Goal: Task Accomplishment & Management: Use online tool/utility

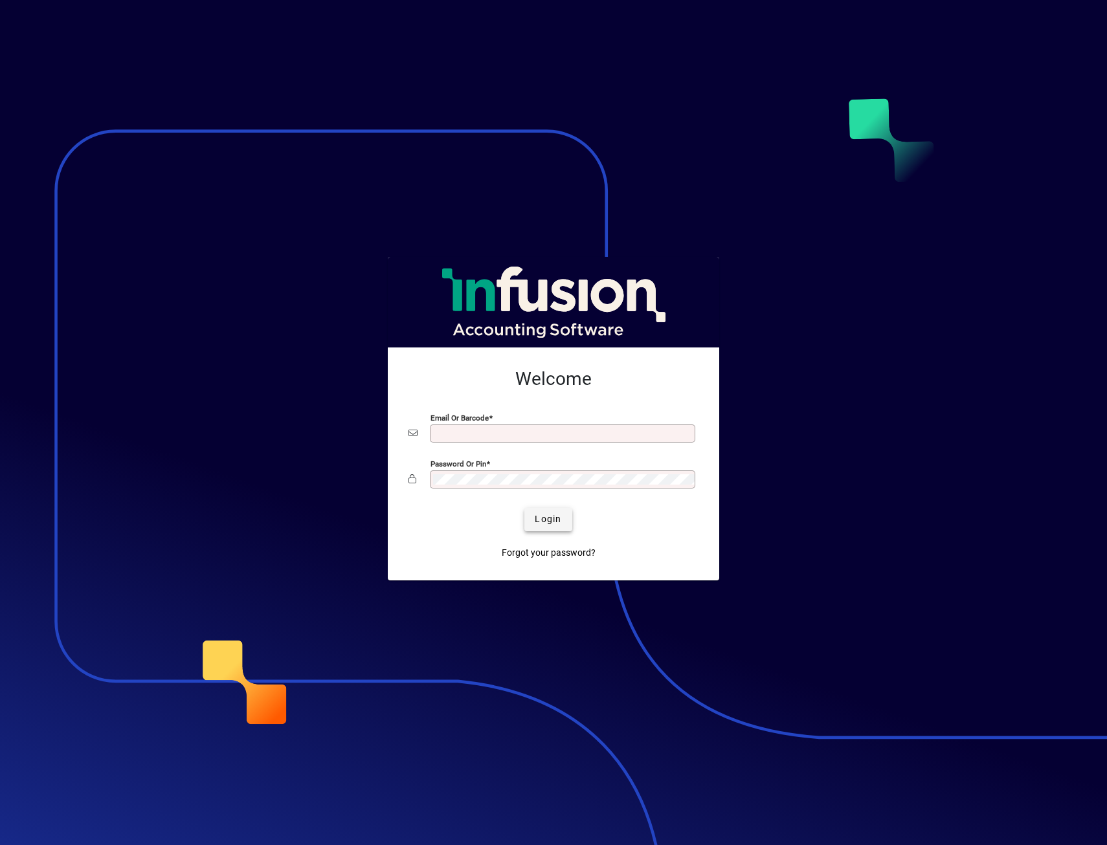
type input "**********"
click at [541, 522] on span "Login" at bounding box center [548, 520] width 27 height 14
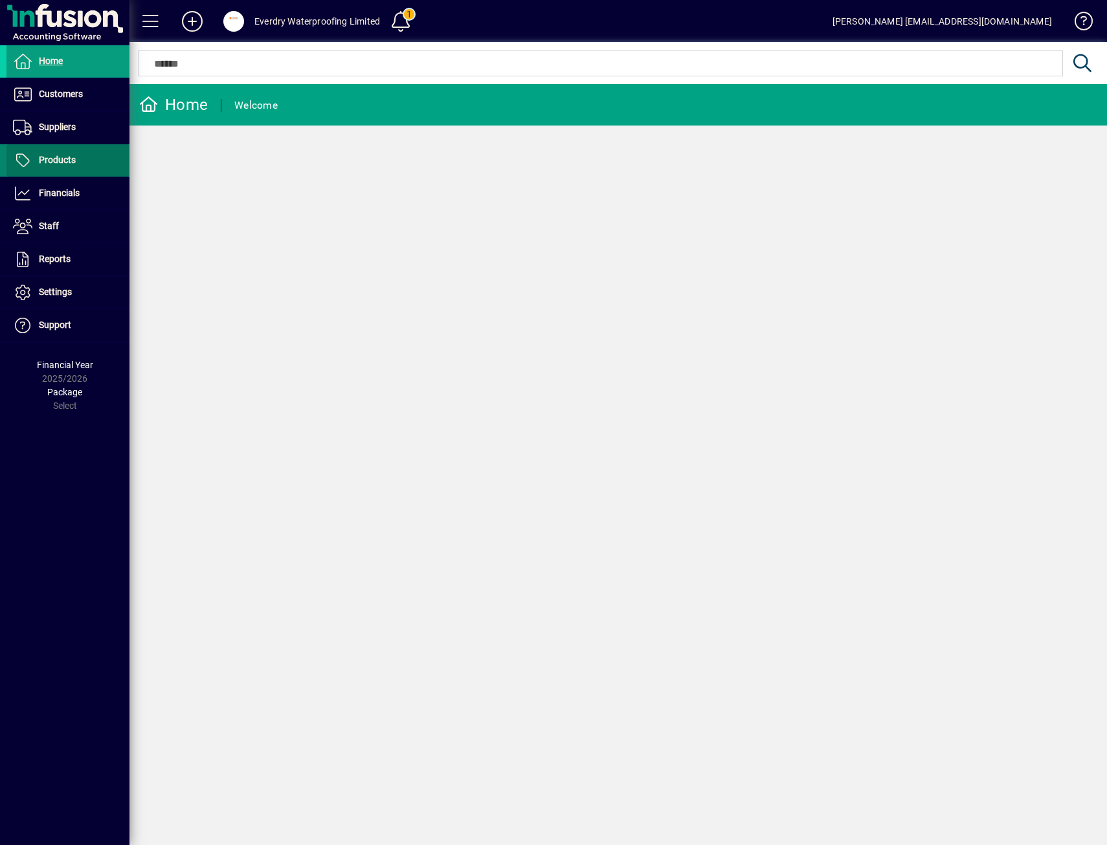
click at [89, 168] on span at bounding box center [67, 160] width 123 height 31
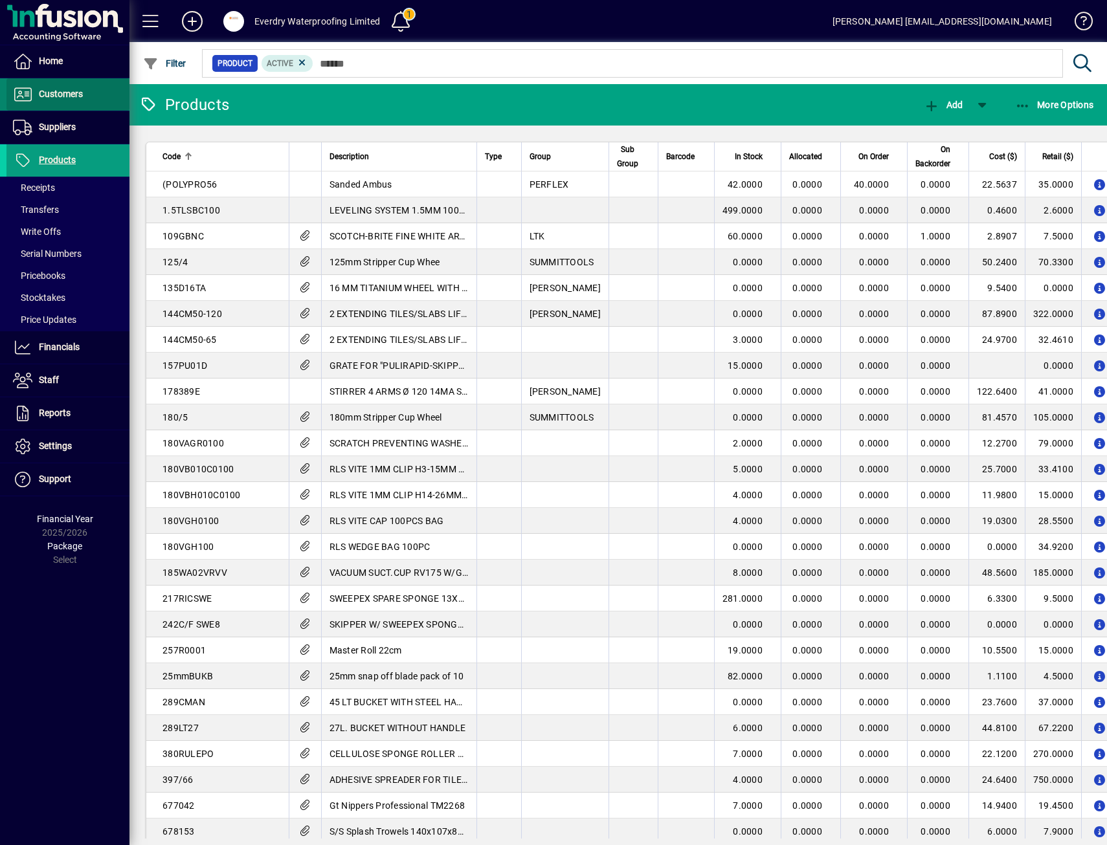
click at [87, 99] on span at bounding box center [67, 94] width 123 height 31
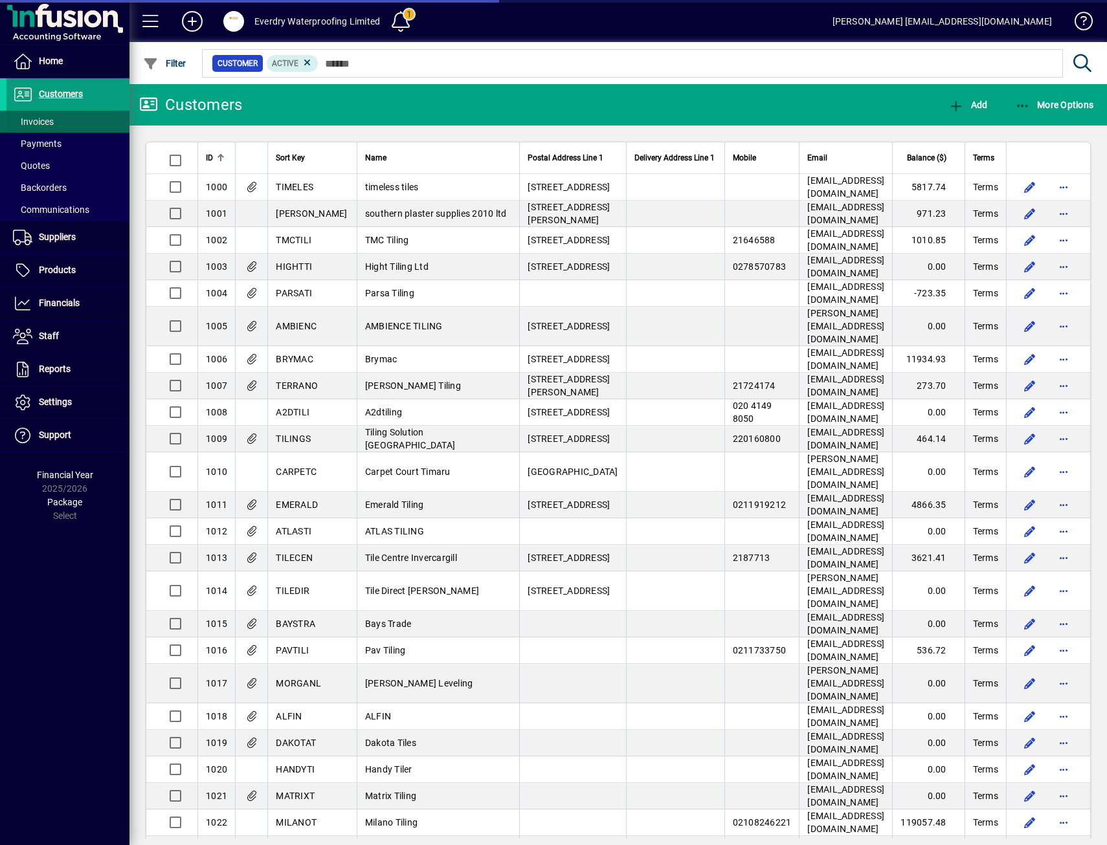
click at [65, 126] on span at bounding box center [67, 121] width 123 height 31
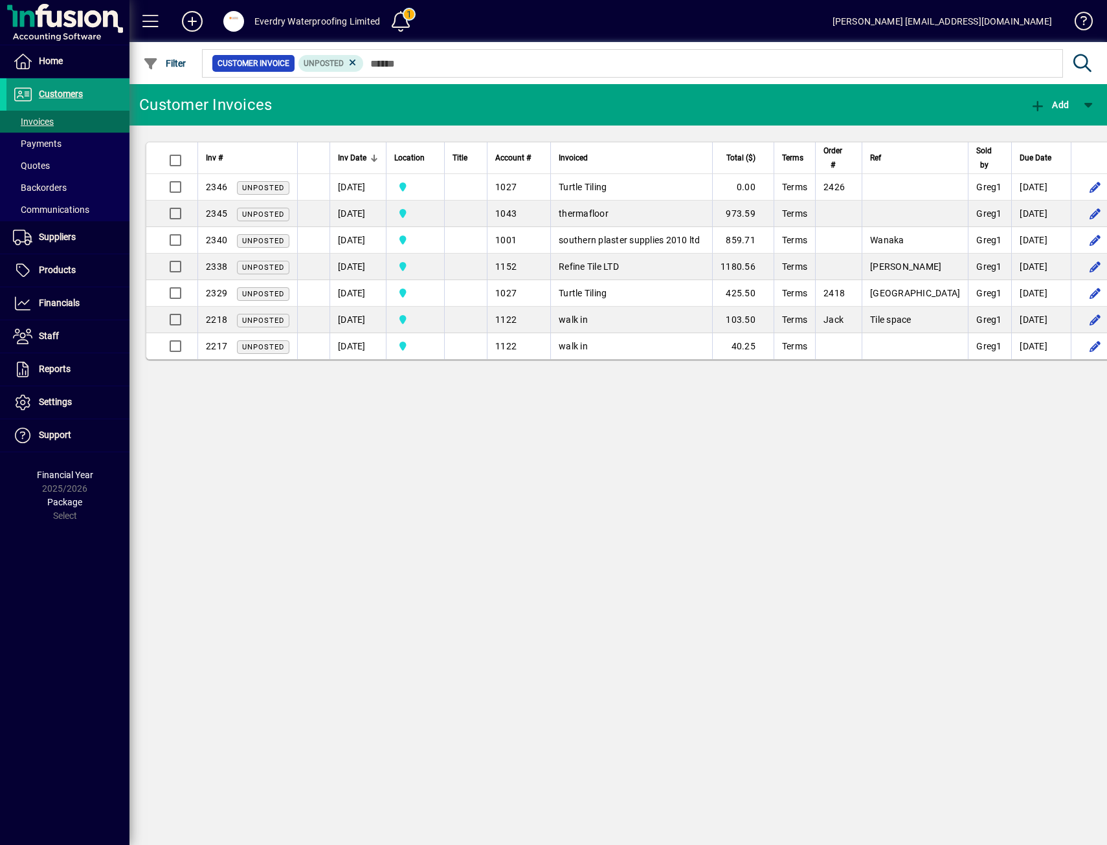
click at [82, 94] on span "Customers" at bounding box center [61, 94] width 44 height 10
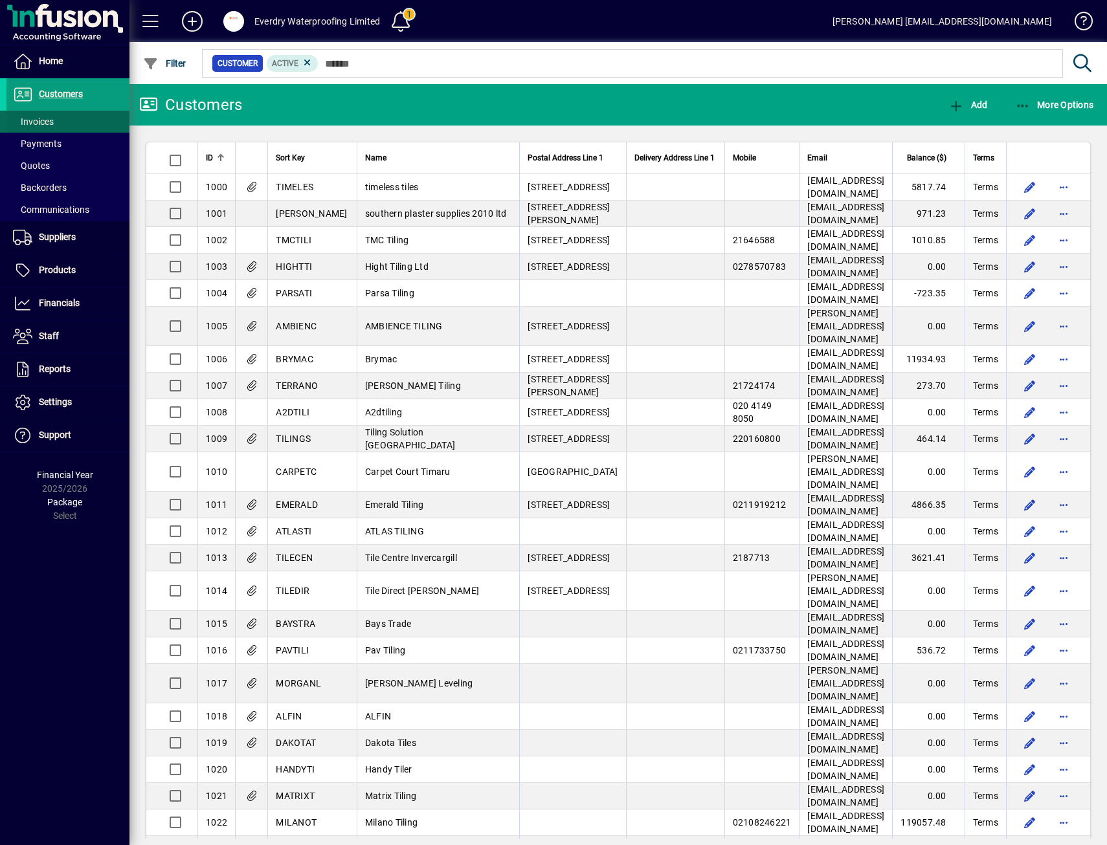
click at [92, 120] on span at bounding box center [67, 121] width 123 height 31
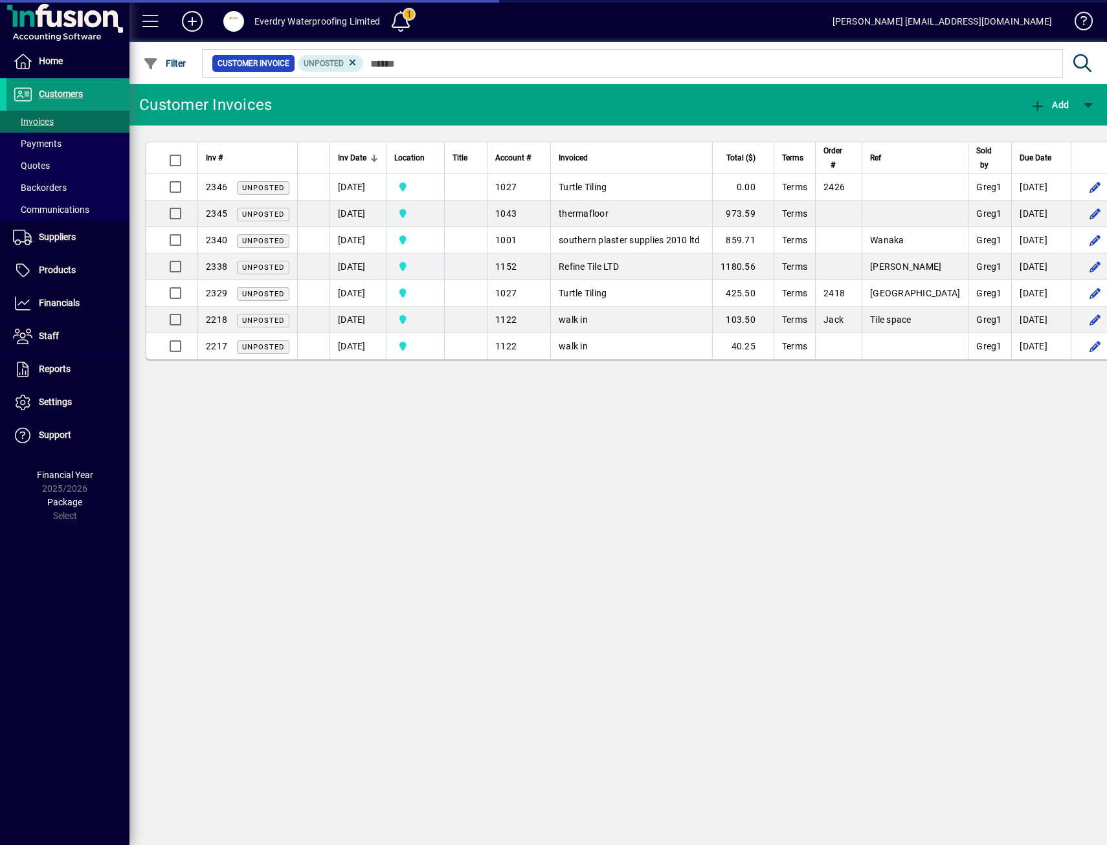
click at [93, 97] on span at bounding box center [67, 94] width 123 height 31
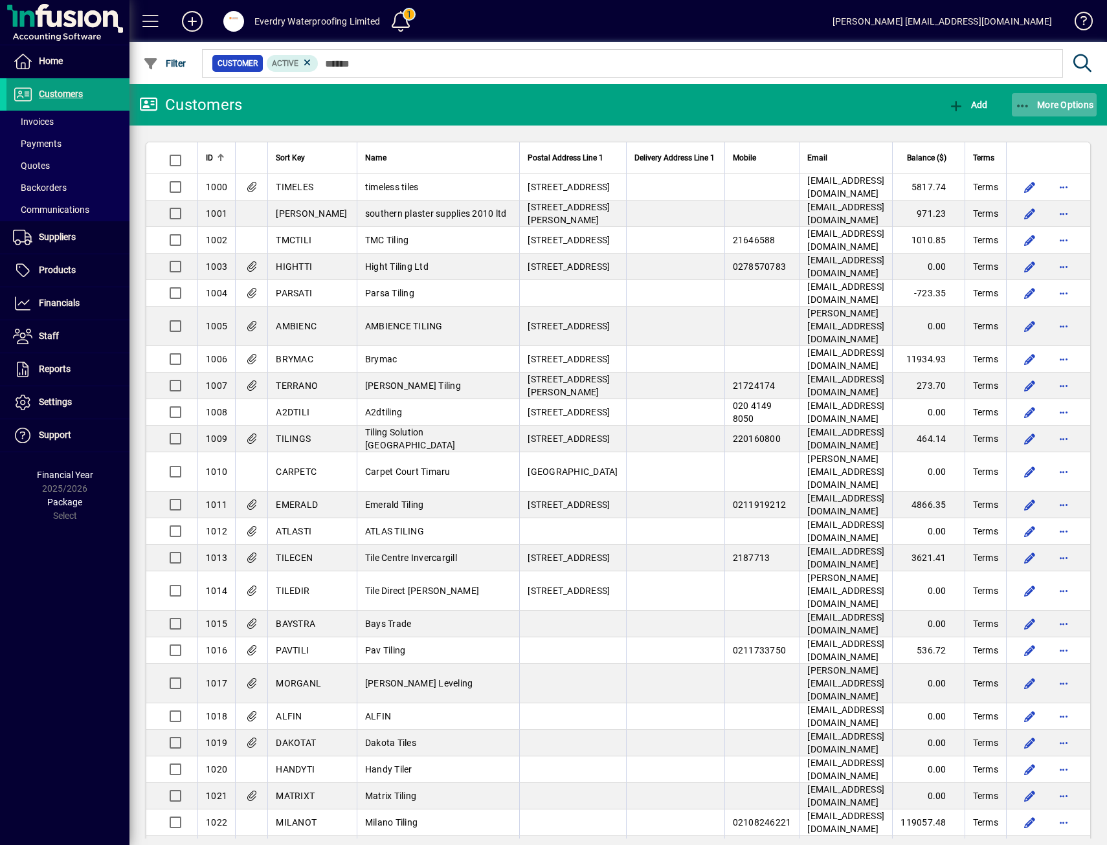
click at [1060, 106] on span "More Options" at bounding box center [1054, 105] width 79 height 10
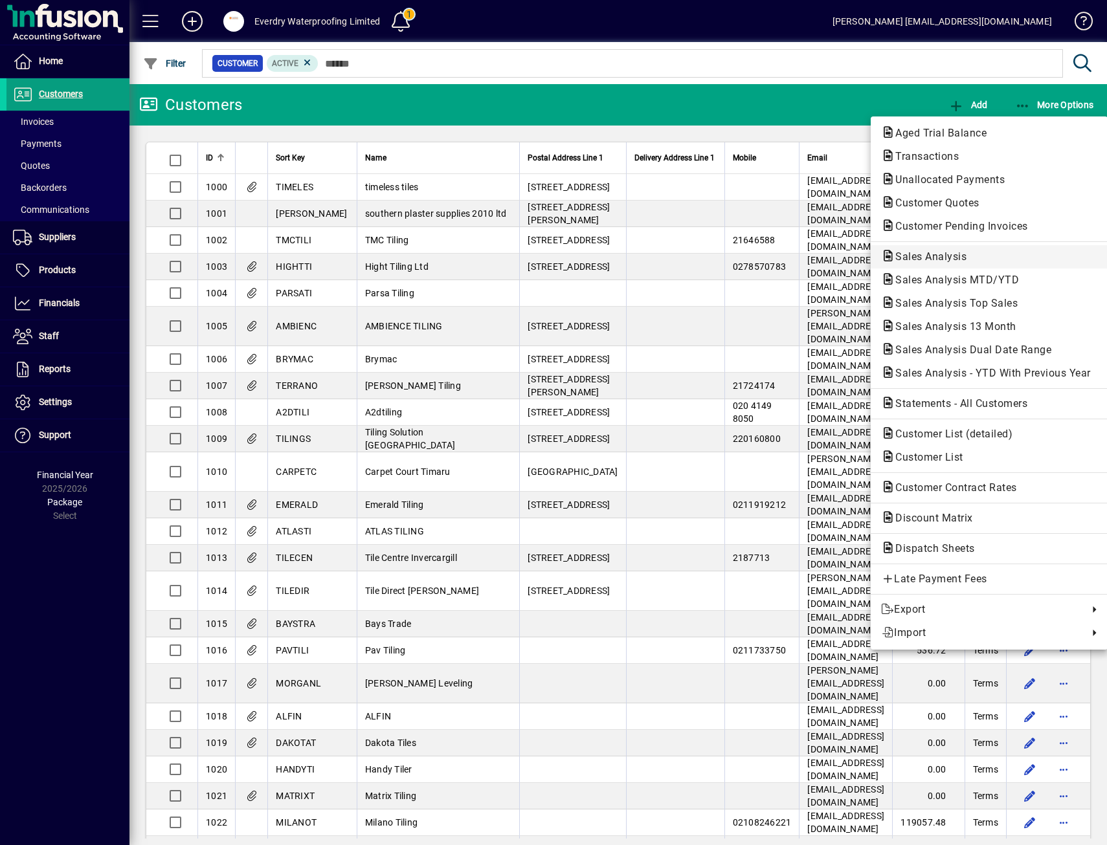
click at [947, 250] on span "Sales Analysis" at bounding box center [989, 257] width 216 height 16
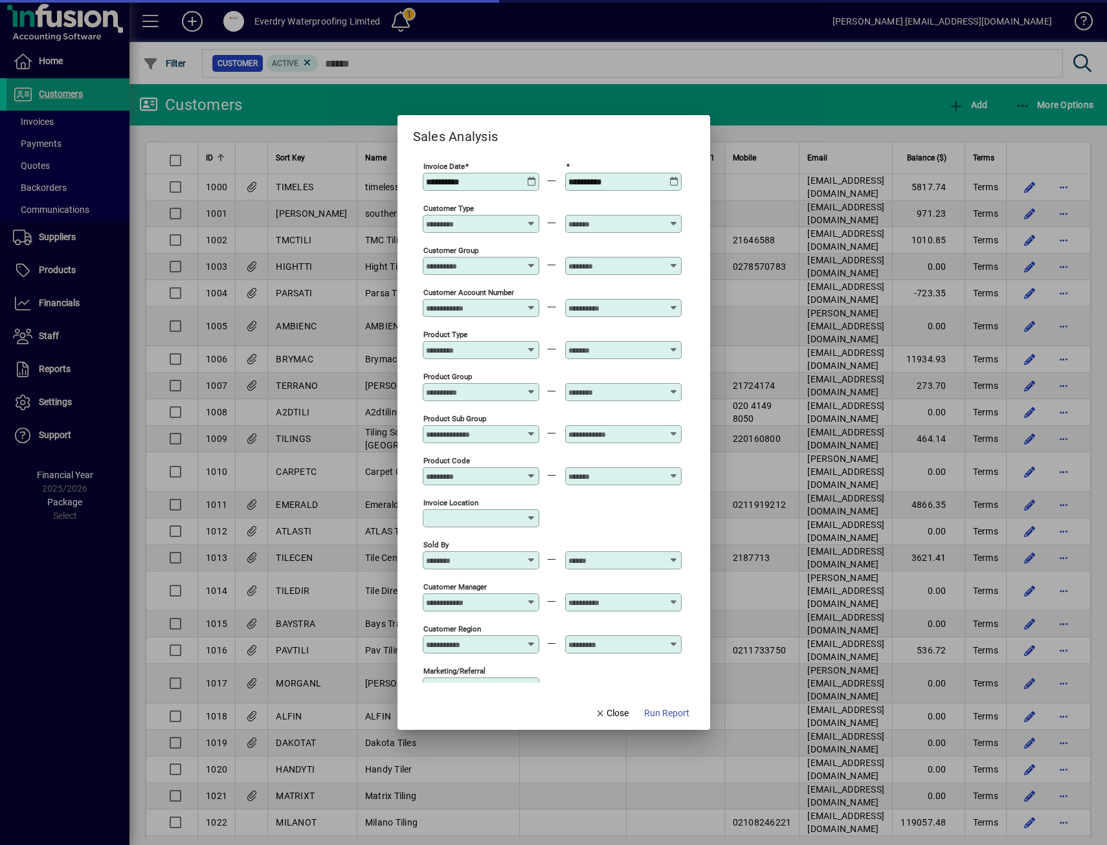
click at [678, 721] on span "button" at bounding box center [667, 713] width 56 height 31
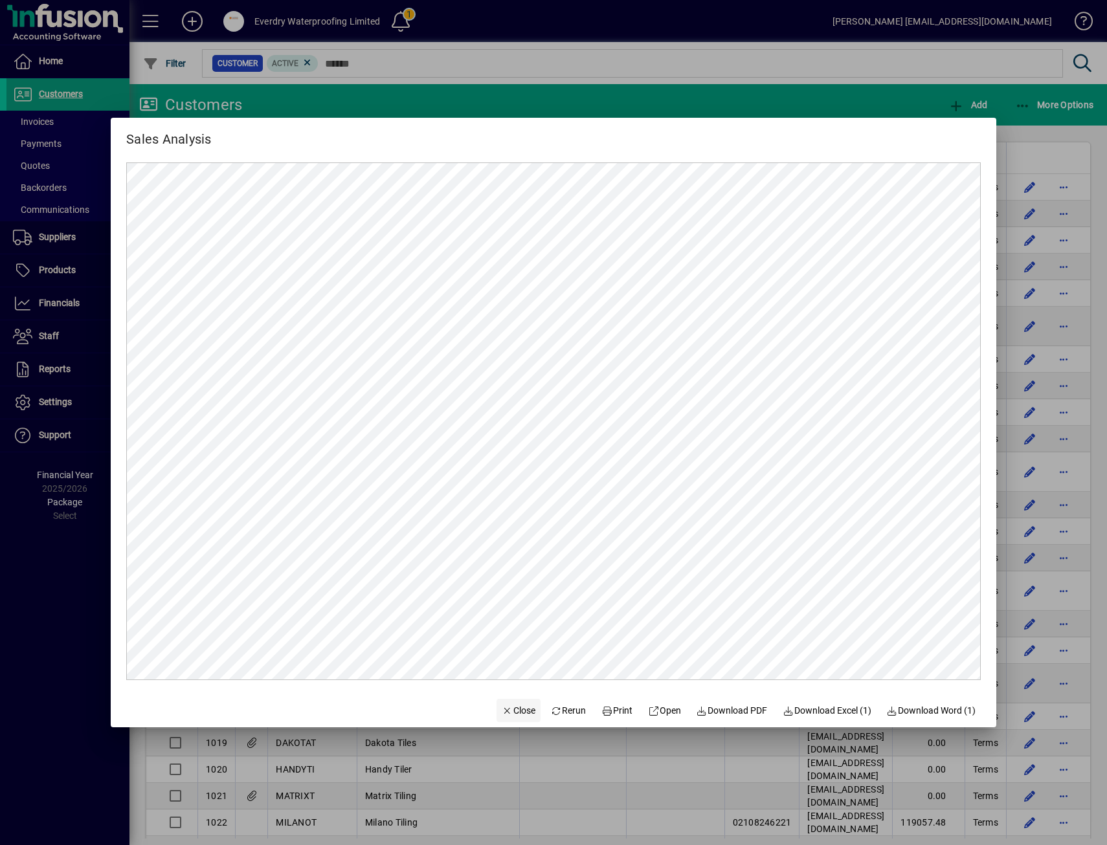
click at [509, 709] on span "Close" at bounding box center [519, 711] width 34 height 14
